Goal: Information Seeking & Learning: Understand process/instructions

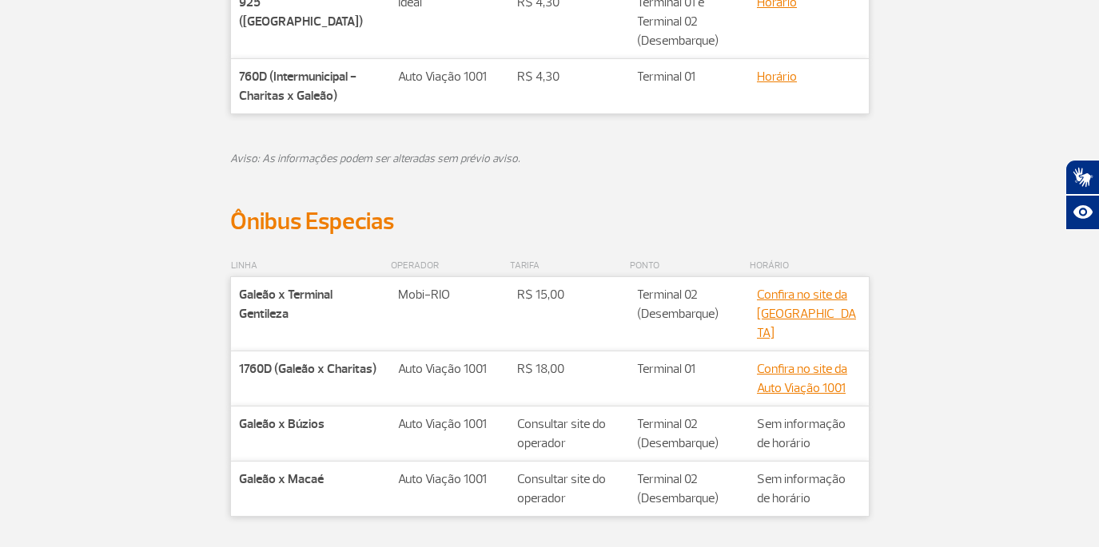
scroll to position [761, 0]
click at [790, 299] on link "Confira no site da [GEOGRAPHIC_DATA]" at bounding box center [806, 313] width 99 height 54
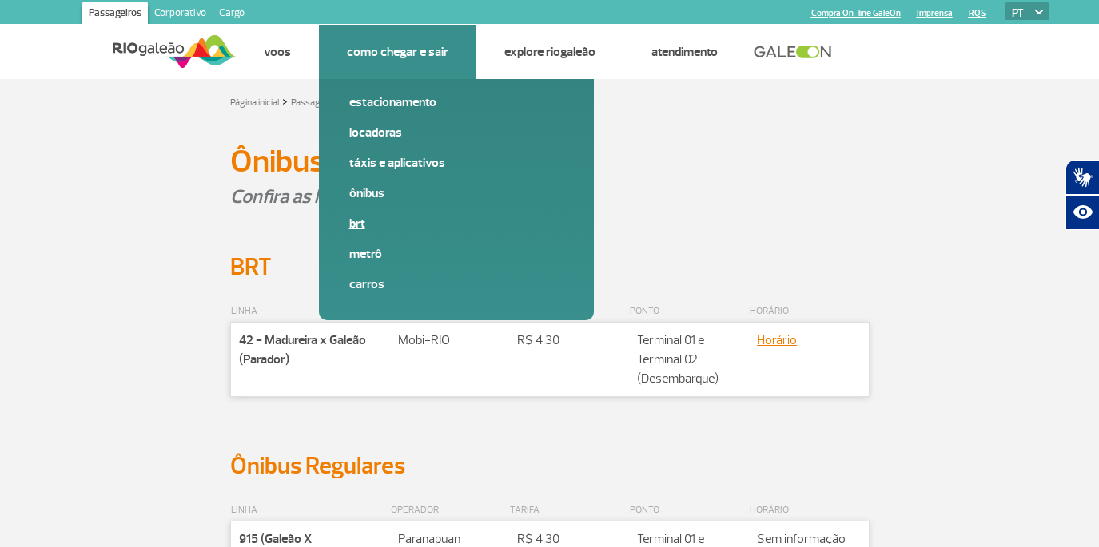
click at [362, 223] on link "BRT" at bounding box center [456, 224] width 214 height 18
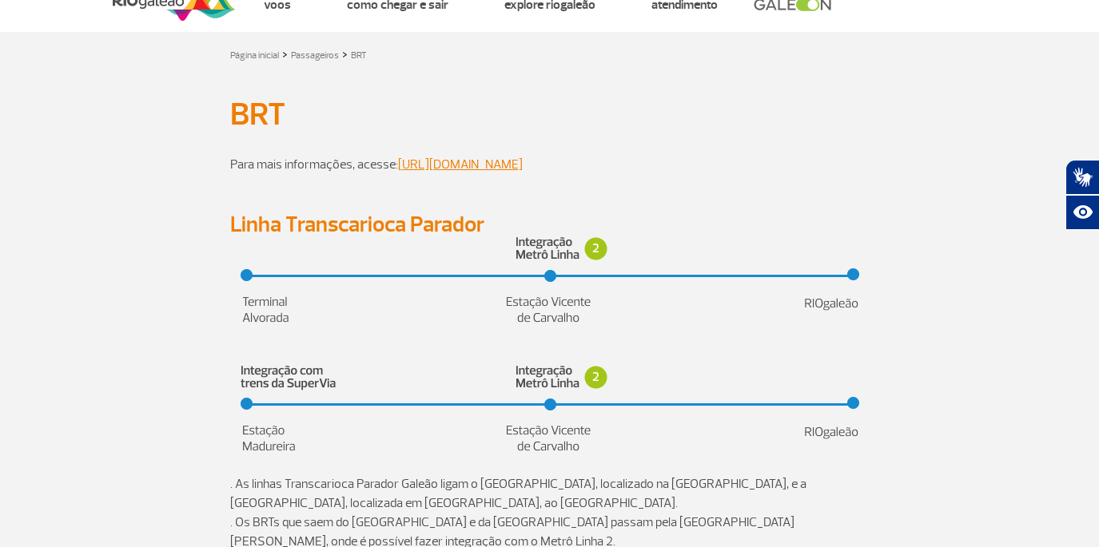
scroll to position [52, 0]
